Goal: Information Seeking & Learning: Learn about a topic

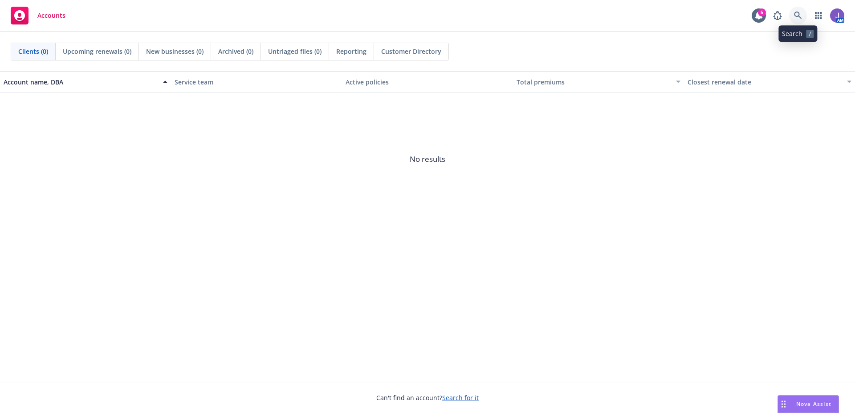
click at [801, 16] on icon at bounding box center [798, 16] width 8 height 8
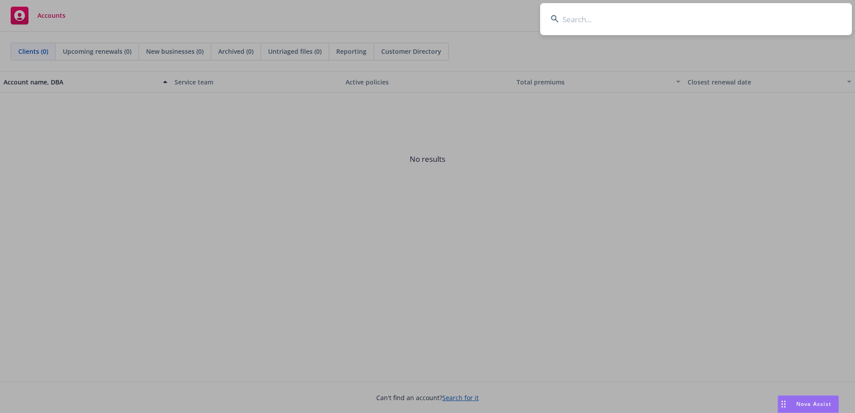
click at [585, 20] on input at bounding box center [696, 19] width 312 height 32
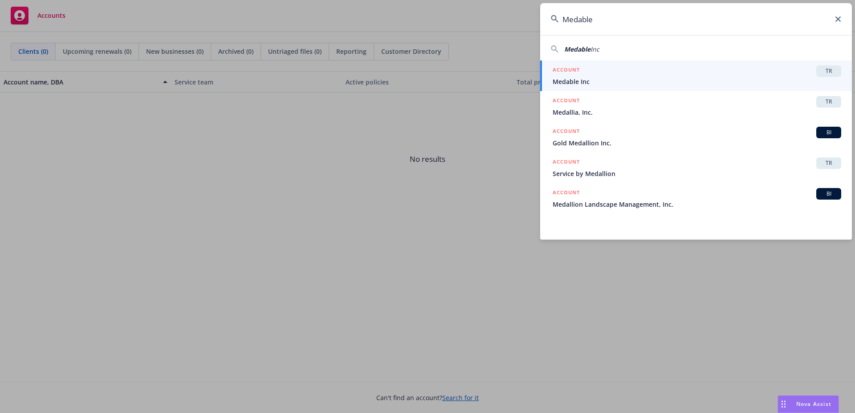
type input "Medable"
click at [575, 77] on span "Medable Inc" at bounding box center [696, 81] width 288 height 9
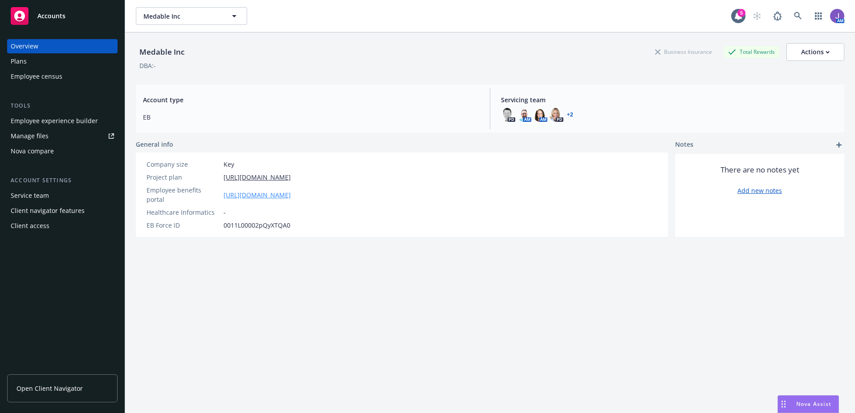
click at [242, 190] on link "[URL][DOMAIN_NAME]" at bounding box center [256, 194] width 67 height 9
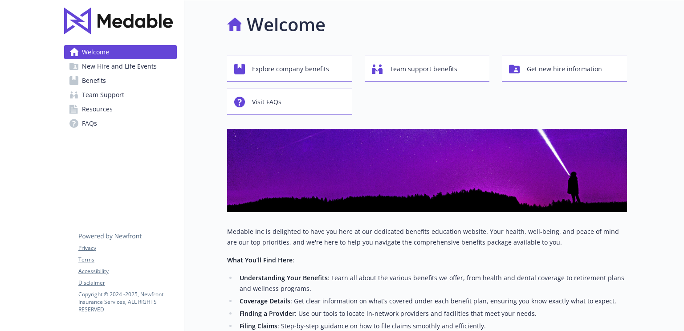
click at [108, 85] on link "Benefits" at bounding box center [120, 80] width 113 height 14
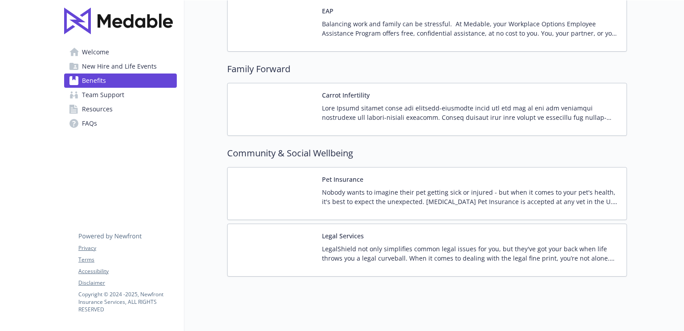
scroll to position [1825, 0]
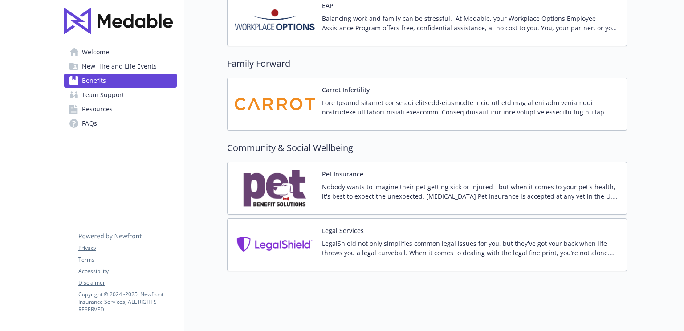
click at [345, 186] on p "Nobody wants to imagine their pet getting sick or injured - but when it comes t…" at bounding box center [470, 191] width 297 height 19
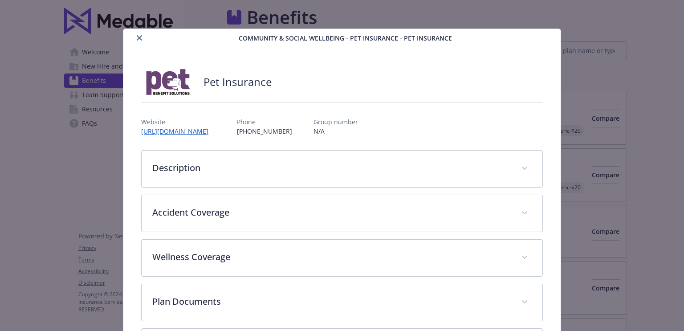
scroll to position [1825, 0]
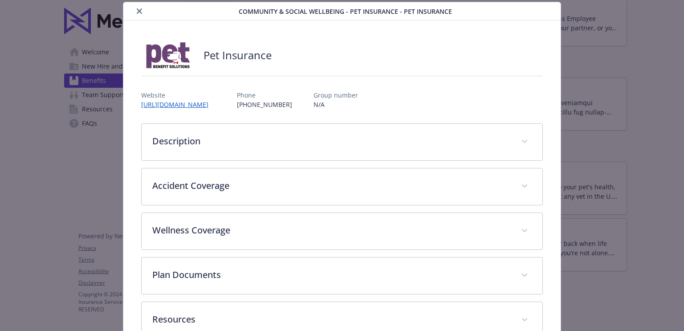
click at [138, 13] on icon "close" at bounding box center [139, 10] width 5 height 5
